Goal: Transaction & Acquisition: Purchase product/service

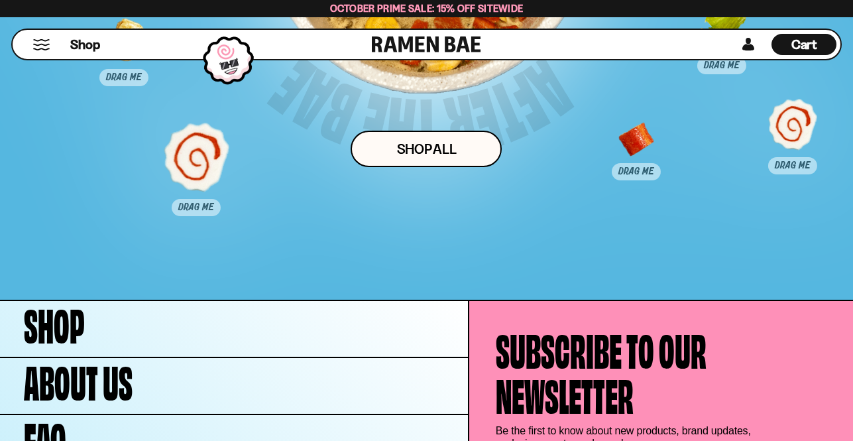
scroll to position [8104, 0]
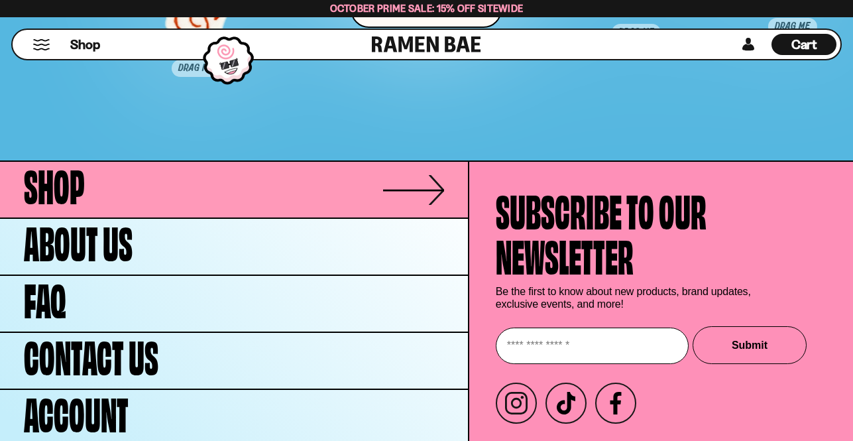
click at [69, 192] on span "Shop" at bounding box center [54, 182] width 61 height 45
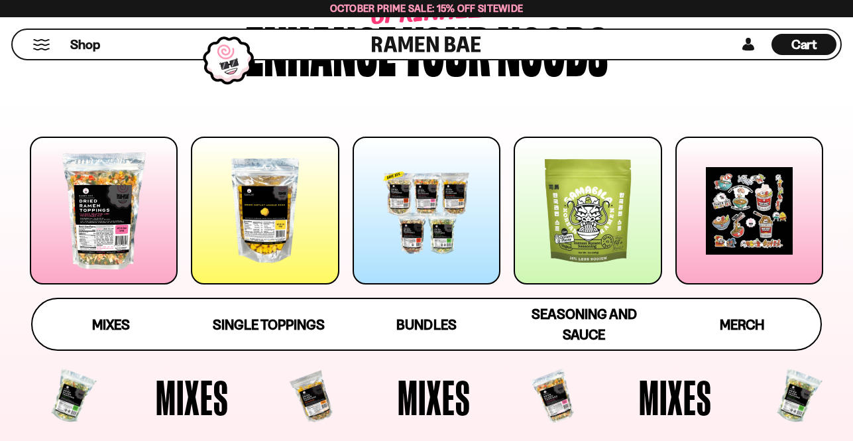
scroll to position [133, 0]
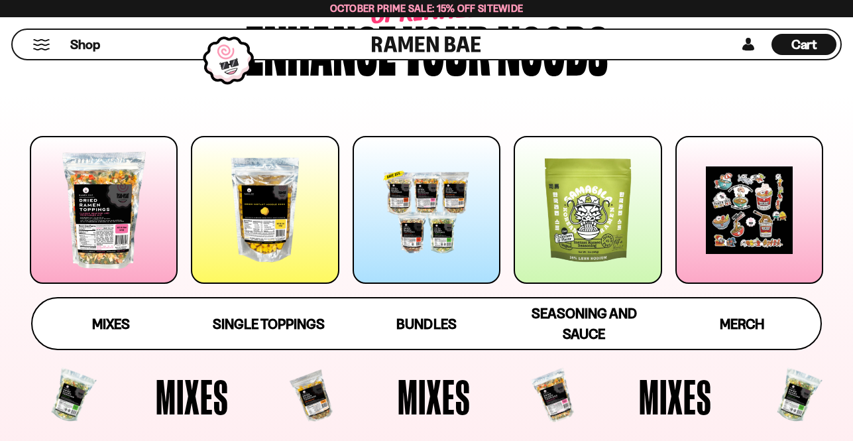
click at [46, 42] on button "Mobile Menu Trigger" at bounding box center [41, 44] width 18 height 11
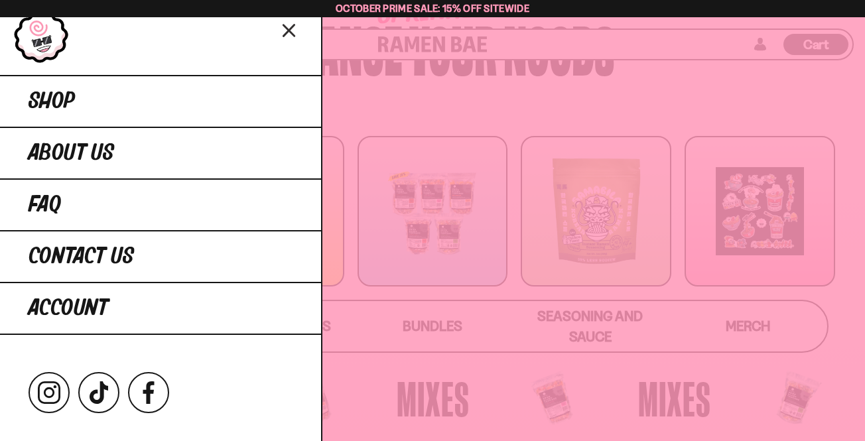
click at [288, 27] on icon "Close menu" at bounding box center [289, 30] width 23 height 25
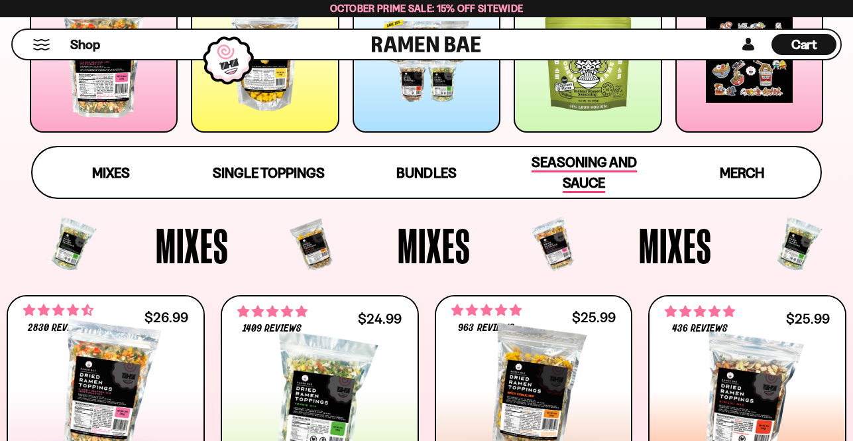
scroll to position [331, 0]
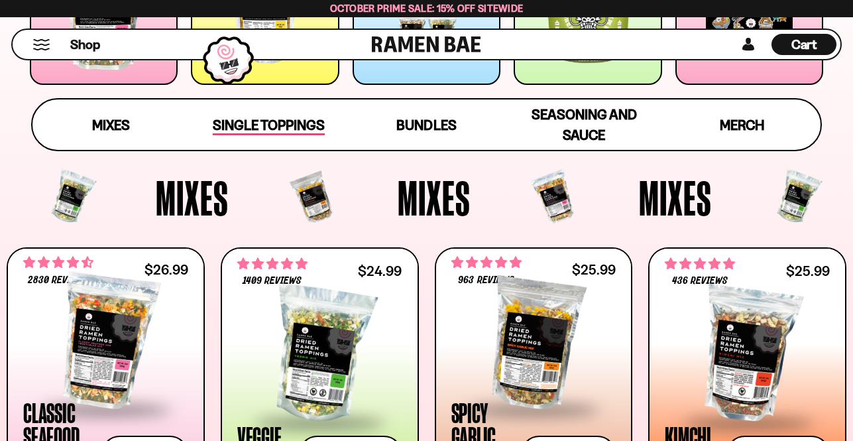
click at [247, 128] on span "Single Toppings" at bounding box center [269, 126] width 112 height 19
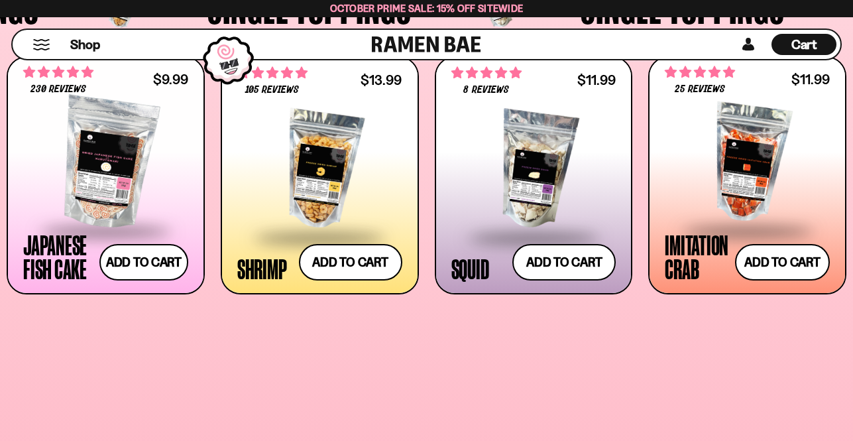
scroll to position [1168, 0]
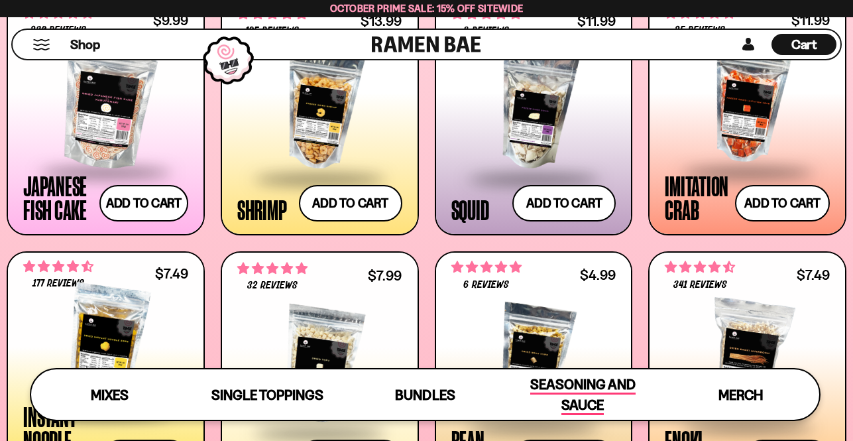
click at [585, 388] on span "Seasoning and Sauce" at bounding box center [582, 395] width 105 height 39
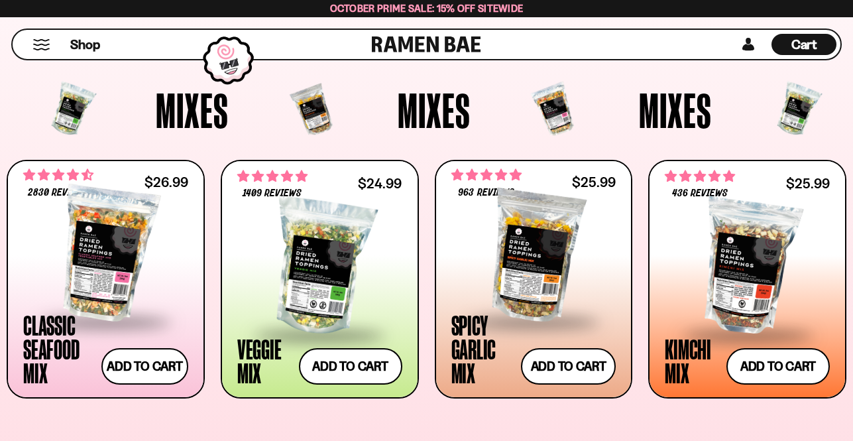
scroll to position [0, 0]
